Goal: Task Accomplishment & Management: Use online tool/utility

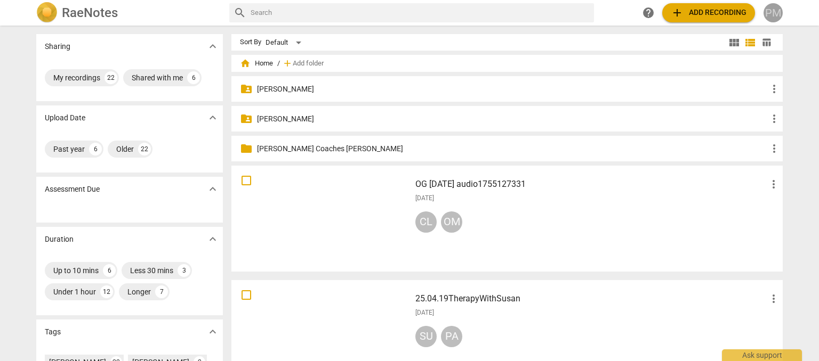
click at [773, 15] on div "PM" at bounding box center [772, 12] width 19 height 19
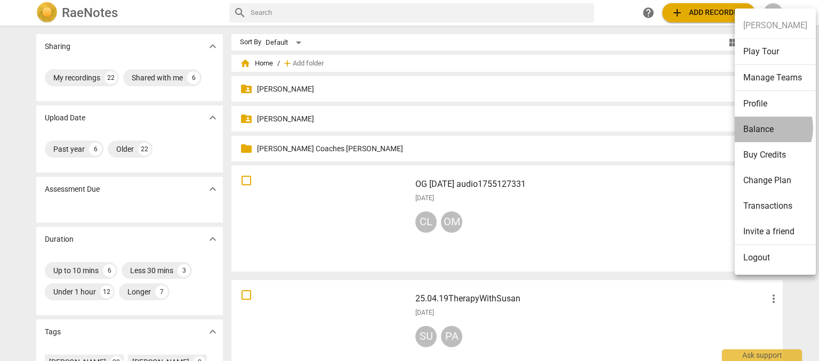
click at [761, 127] on li "Balance" at bounding box center [775, 130] width 81 height 26
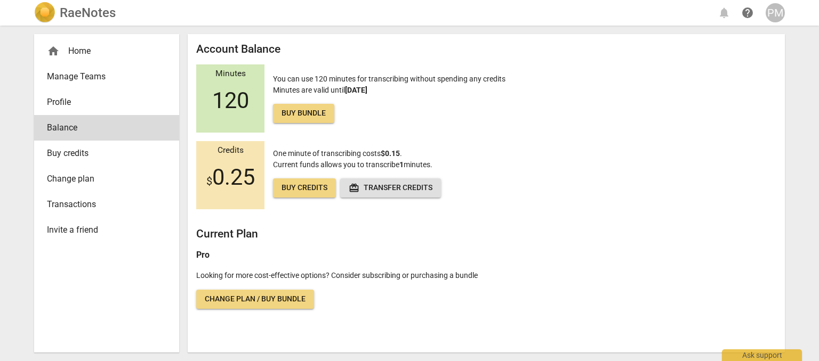
click at [94, 15] on h2 "RaeNotes" at bounding box center [88, 12] width 56 height 15
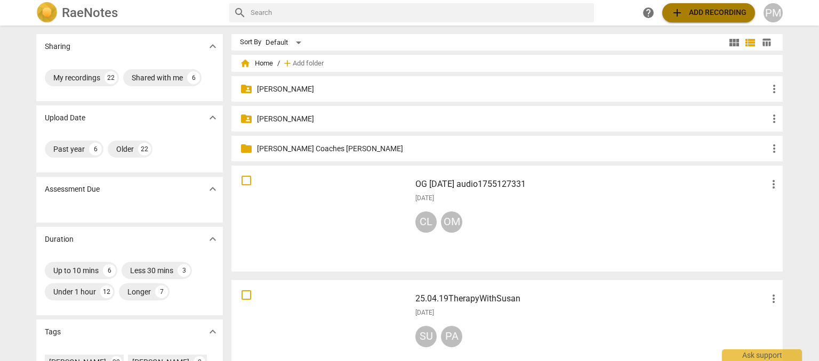
click at [726, 10] on span "add Add recording" at bounding box center [709, 12] width 76 height 13
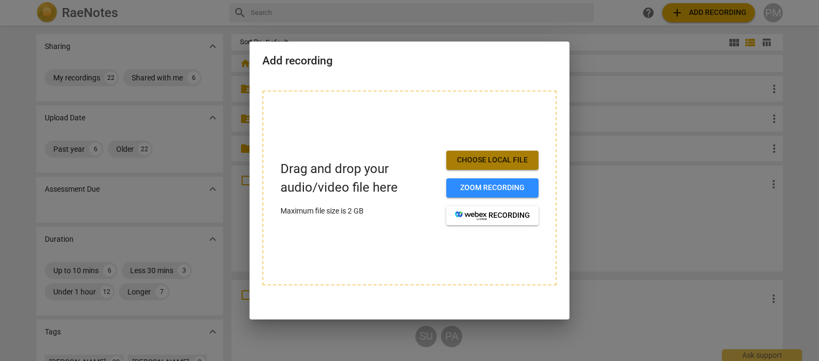
click at [496, 158] on span "Choose local file" at bounding box center [492, 160] width 75 height 11
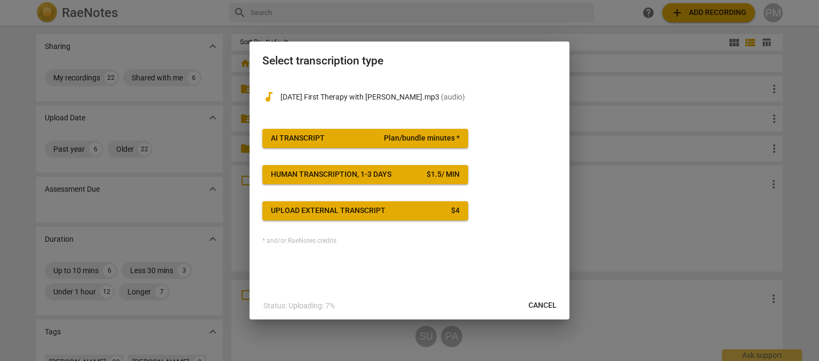
click at [392, 138] on span "Plan/bundle minutes *" at bounding box center [422, 138] width 76 height 11
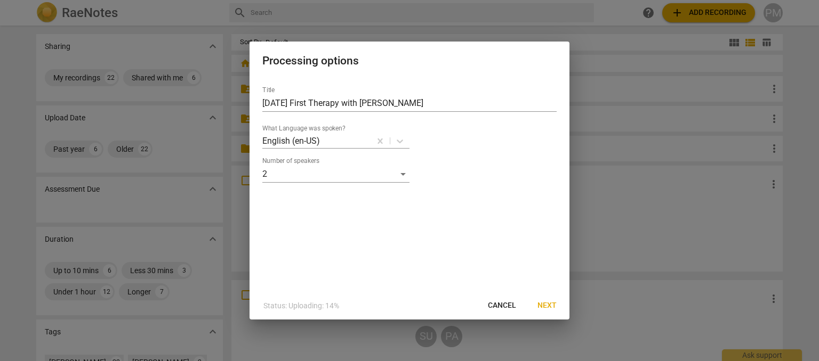
click at [547, 301] on span "Next" at bounding box center [546, 306] width 19 height 11
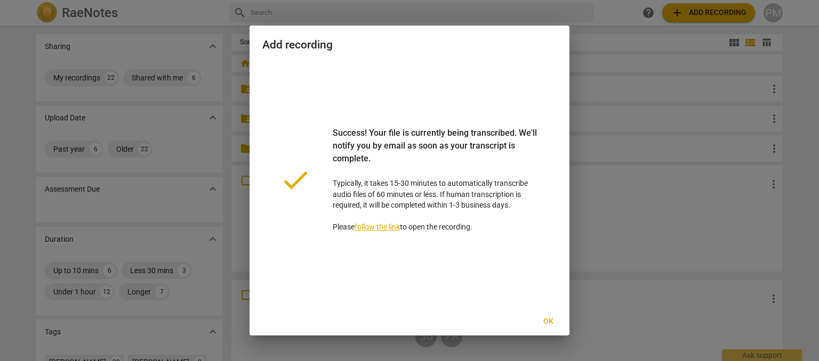
click at [548, 323] on span "Ok" at bounding box center [548, 322] width 17 height 11
